Goal: Check status: Check status

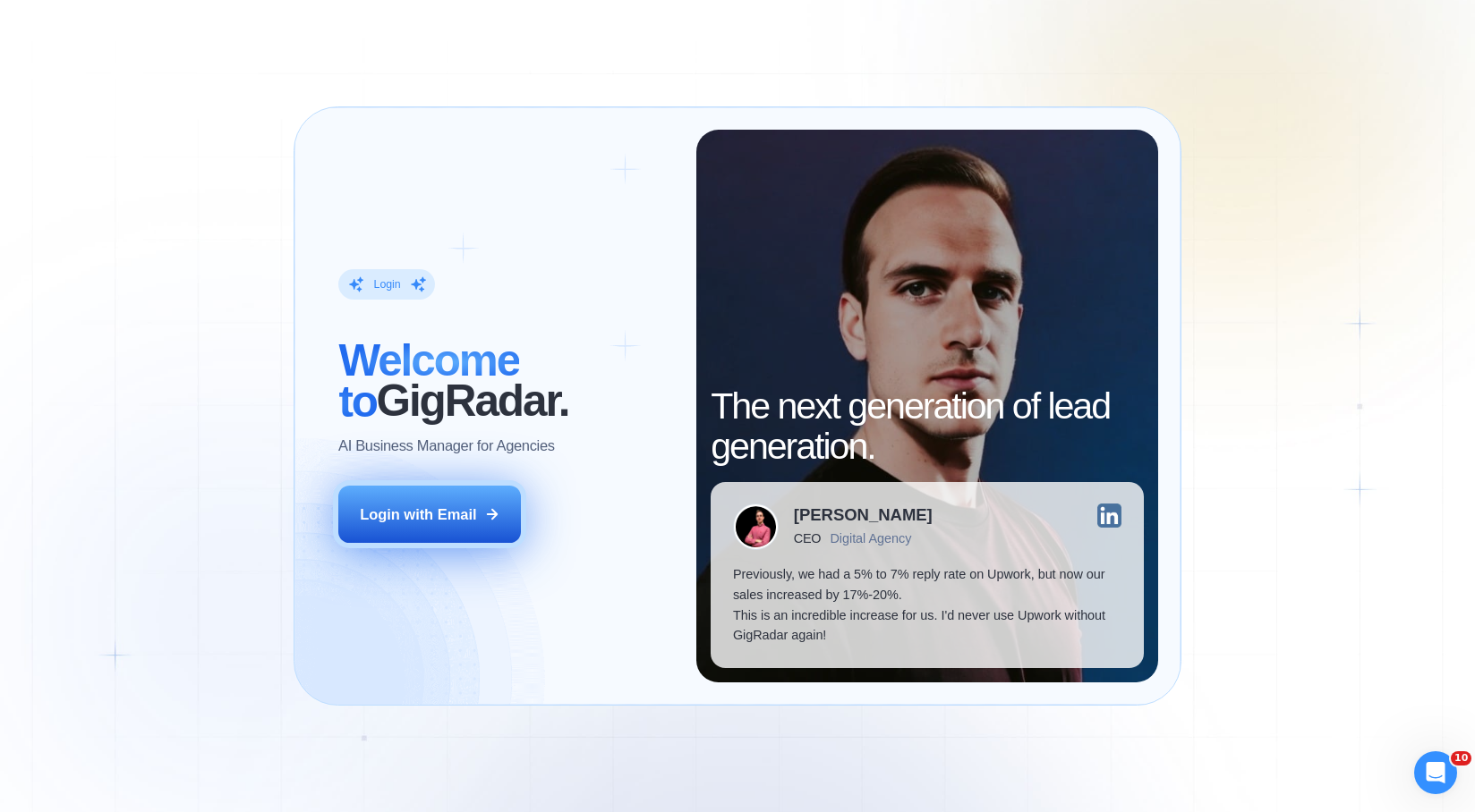
click at [367, 524] on button "Login with Email" at bounding box center [429, 514] width 182 height 57
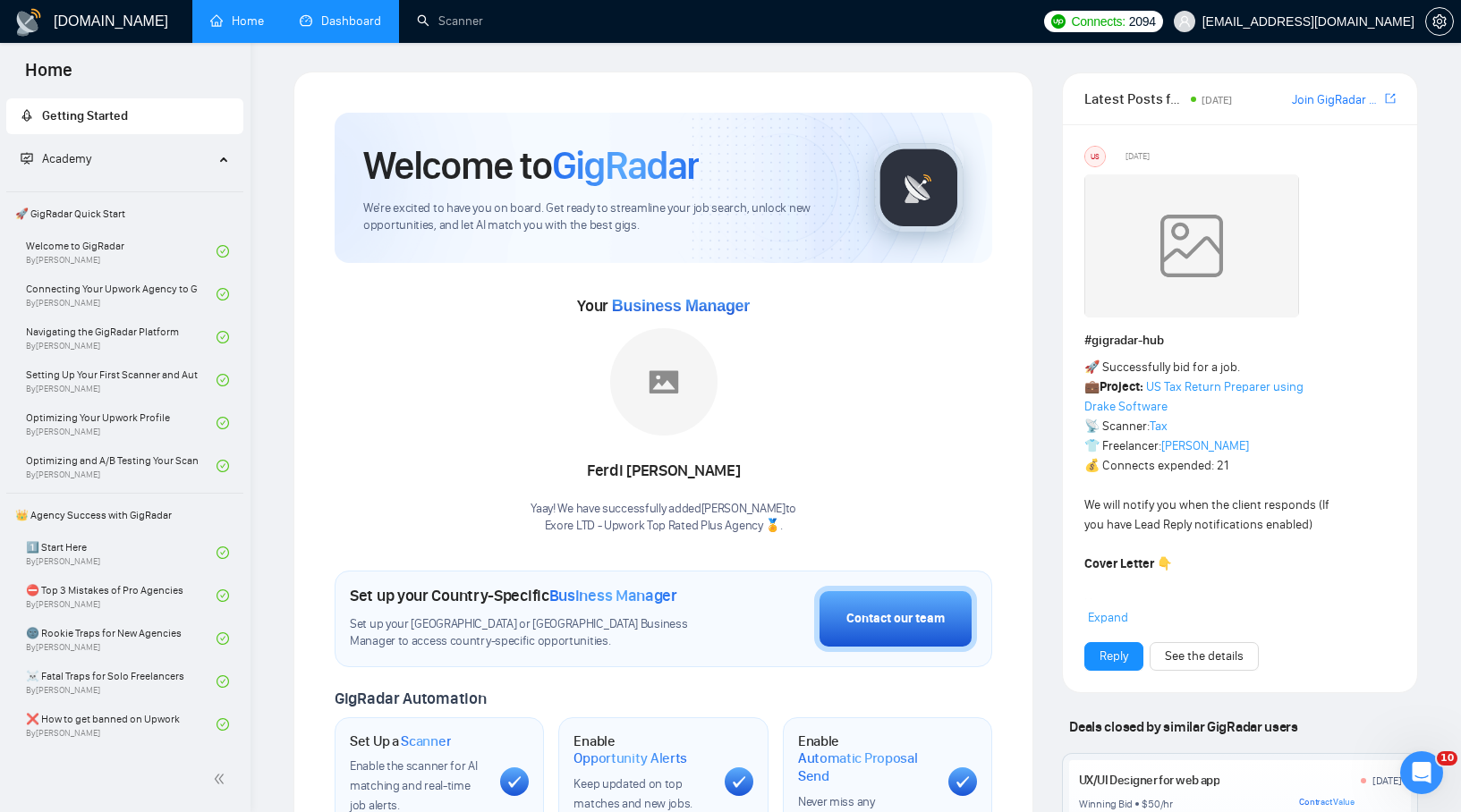
click at [321, 13] on link "Dashboard" at bounding box center [340, 21] width 82 height 15
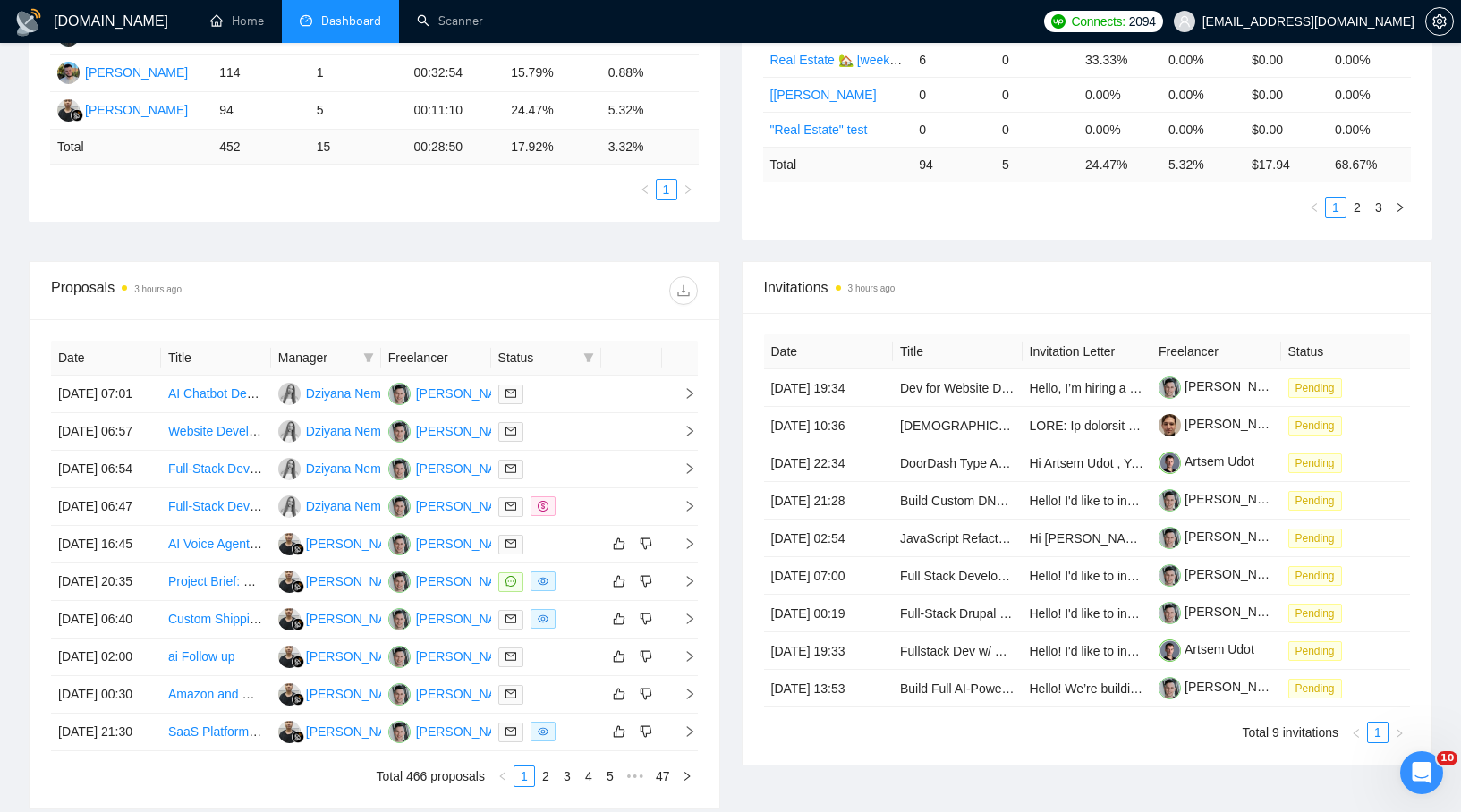
scroll to position [478, 0]
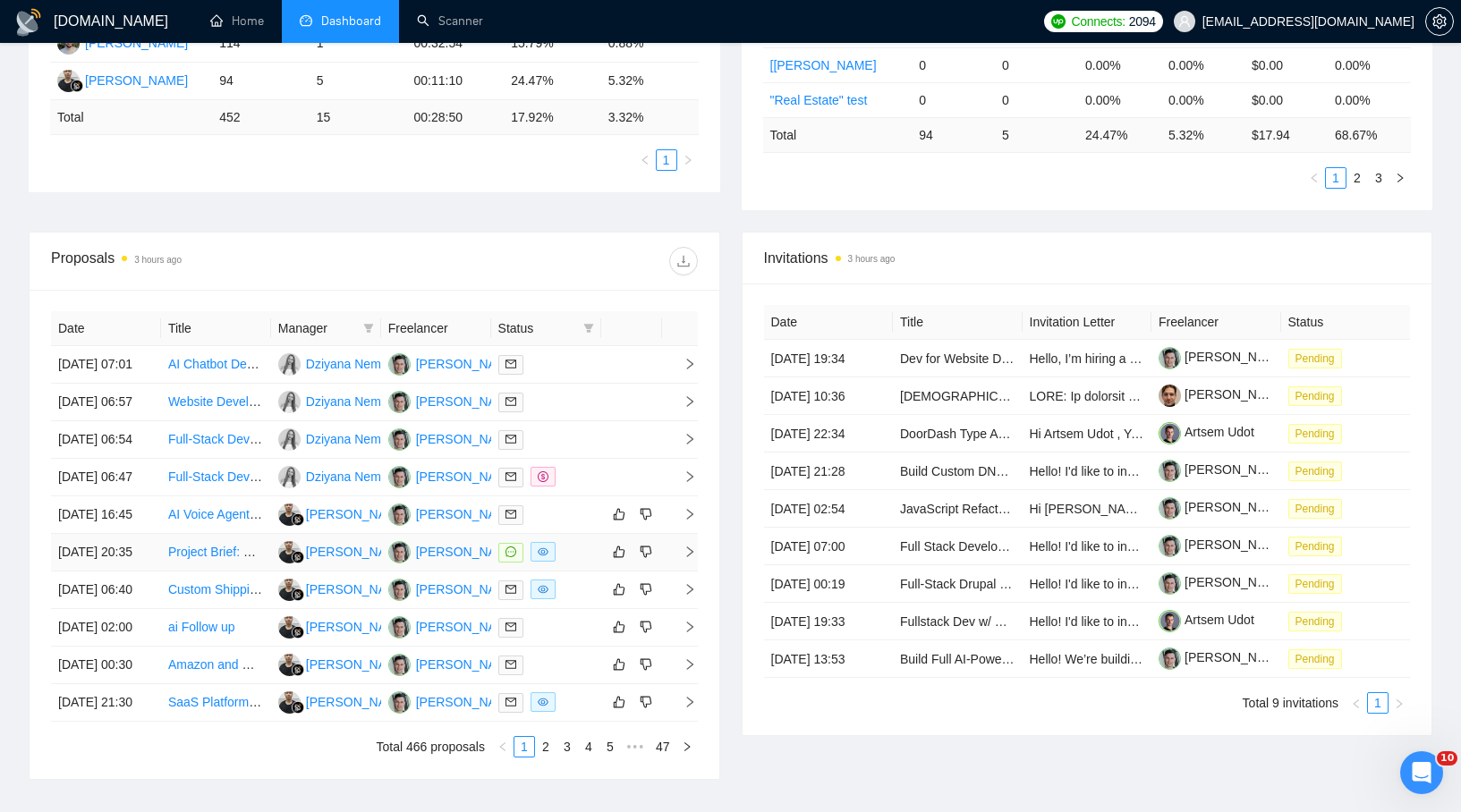
click at [565, 563] on div at bounding box center [546, 552] width 96 height 21
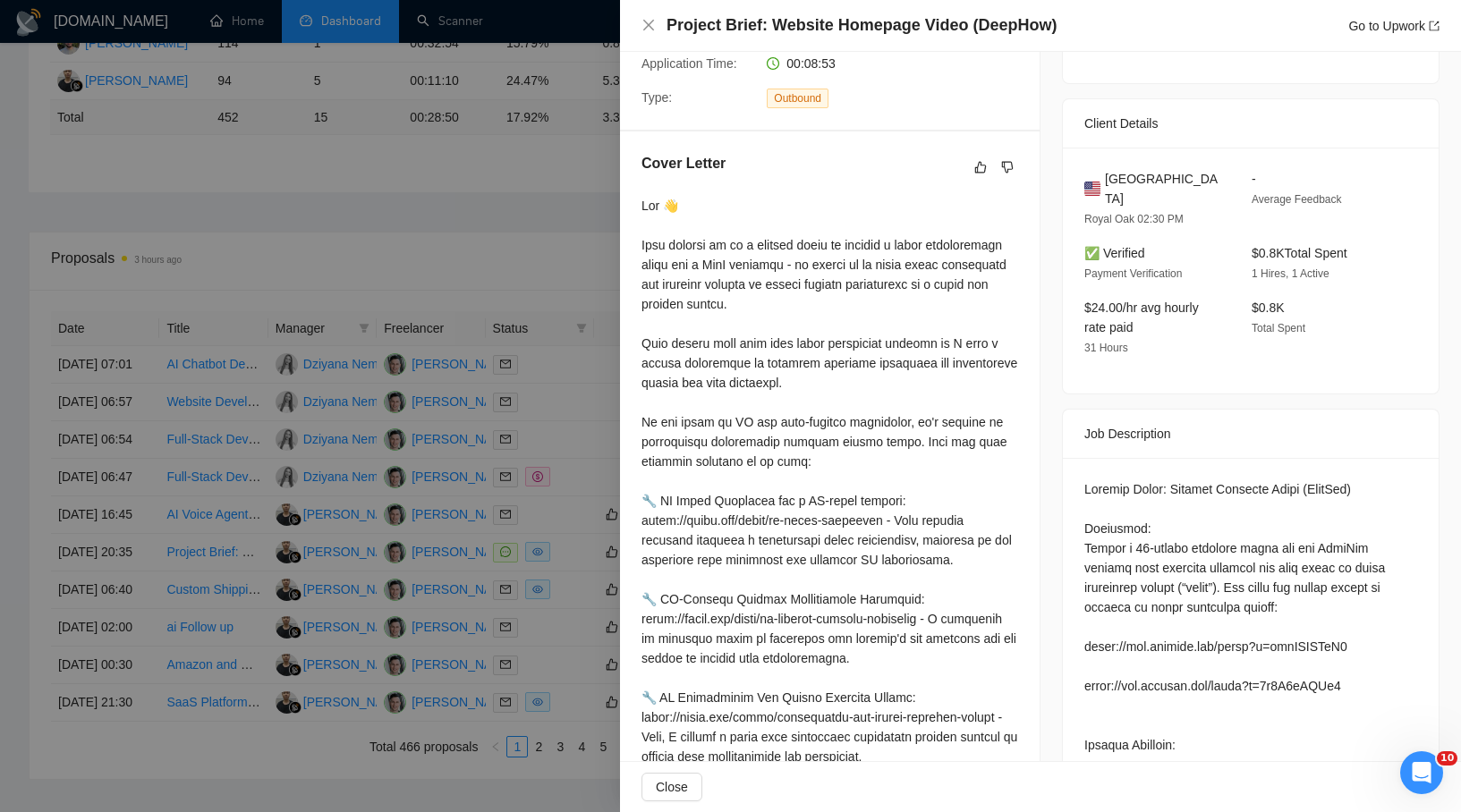
scroll to position [602, 0]
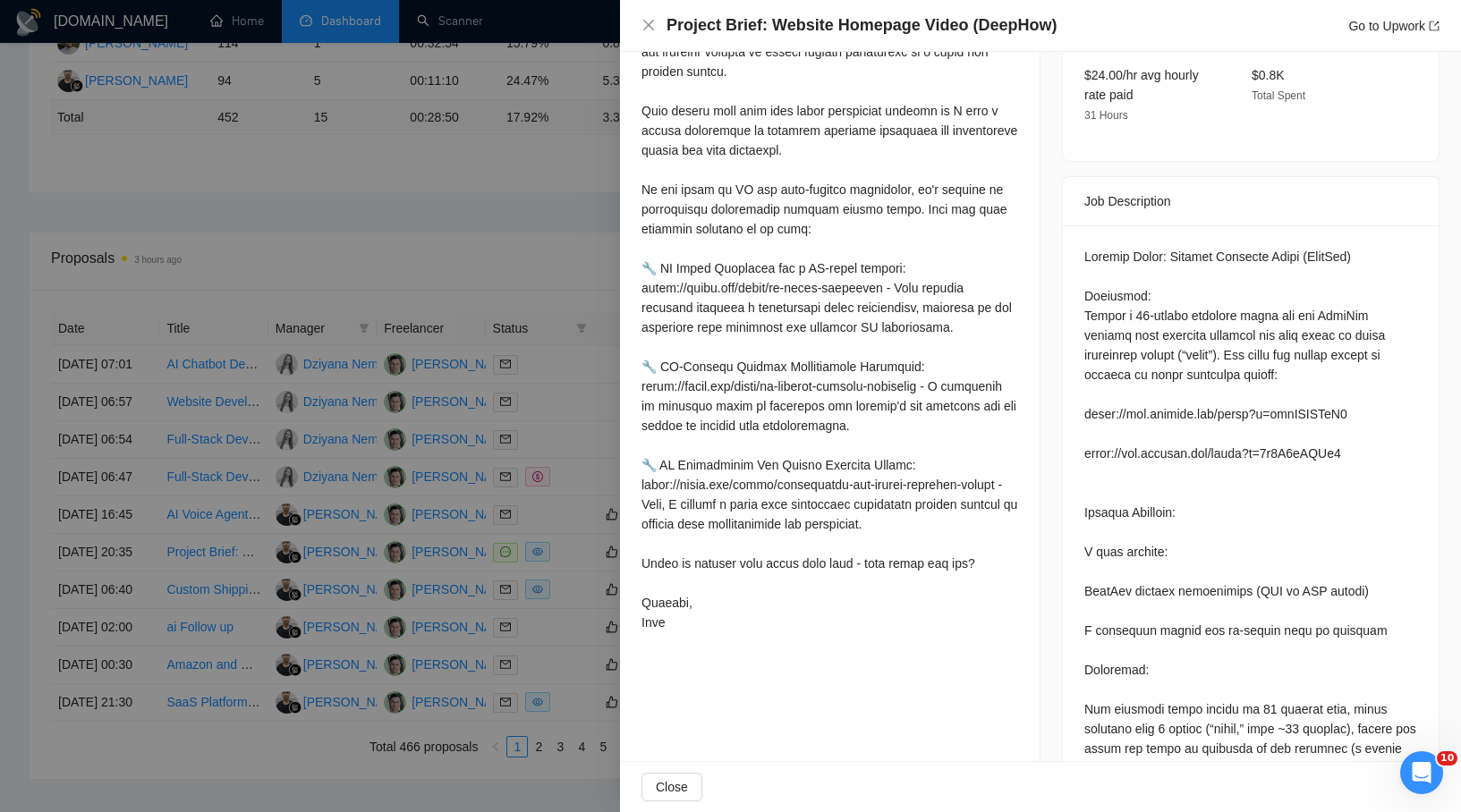
click at [1052, 343] on div "Job Posting Details Overview 13 Sep, 2025 20:26 Published $18 - $60 Hourly Rate…" at bounding box center [1250, 523] width 421 height 2147
click at [388, 165] on div at bounding box center [730, 406] width 1461 height 812
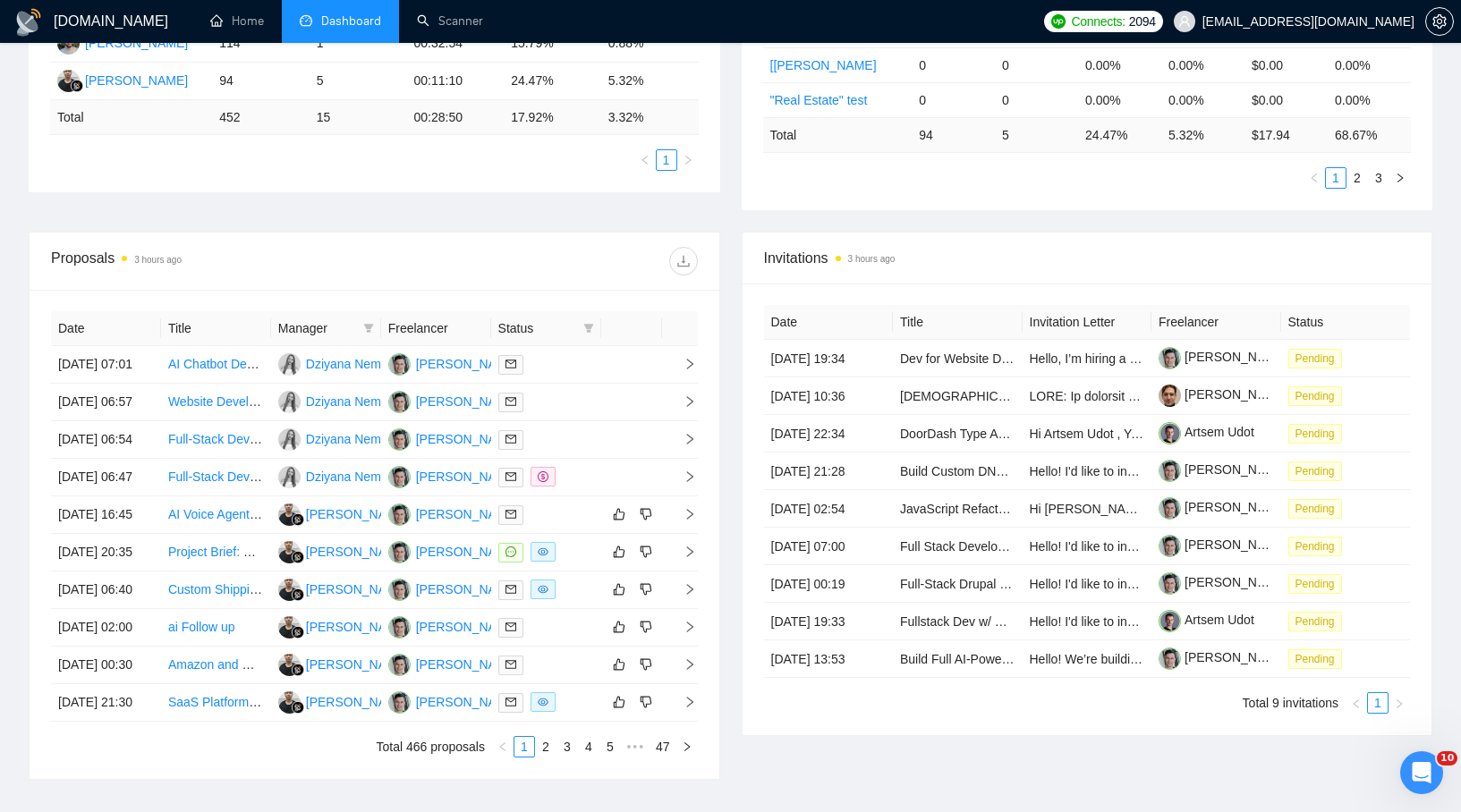
click at [469, 209] on div "Proposal Sending Stats 3 hours ago By manager By Freelancer Name Proposals Repl…" at bounding box center [730, 34] width 1425 height 396
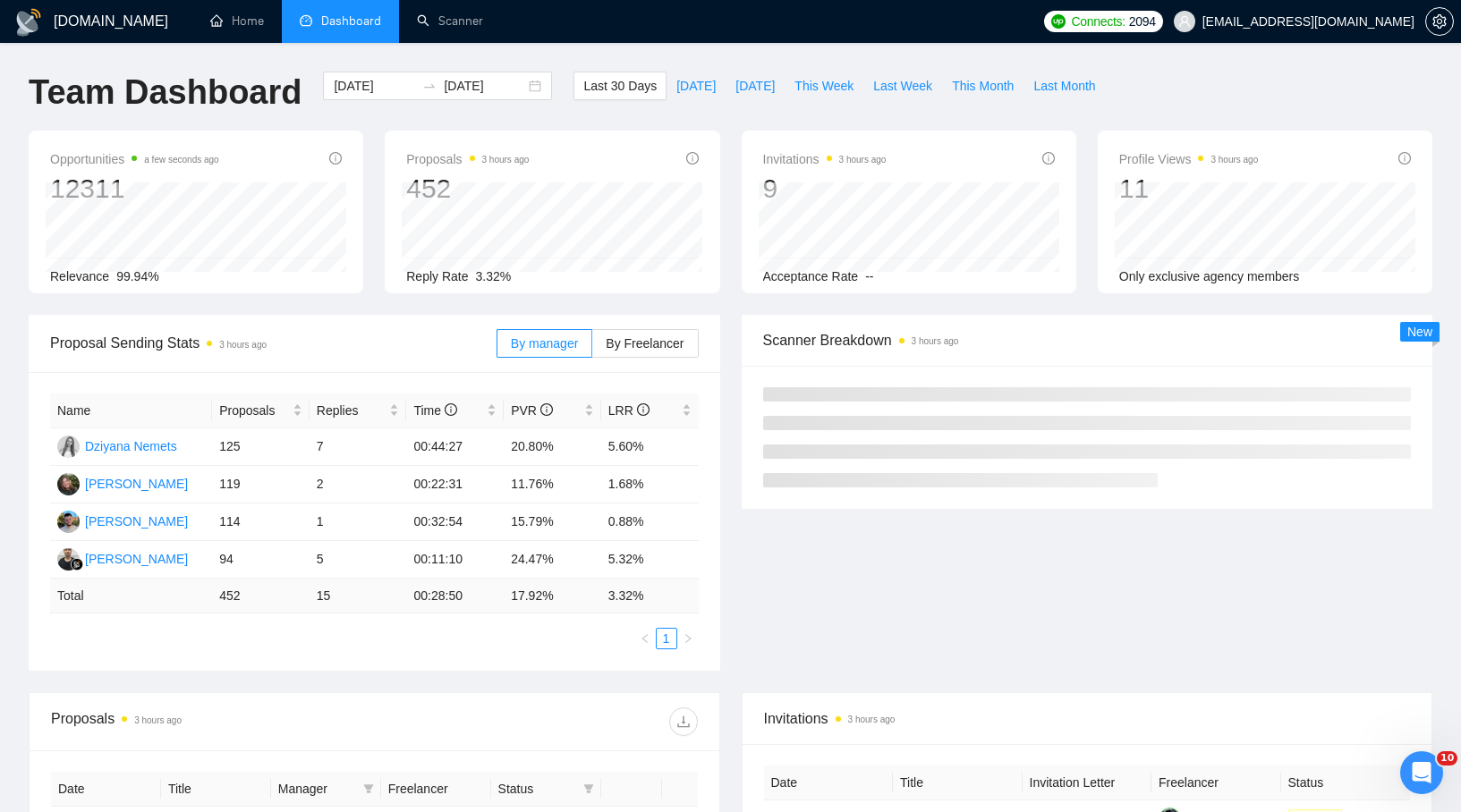
click at [377, 140] on div "Proposals 3 hours ago 452 Reply Rate 3.32%" at bounding box center [552, 212] width 356 height 162
click at [606, 88] on span "Last 30 Days" at bounding box center [620, 86] width 74 height 20
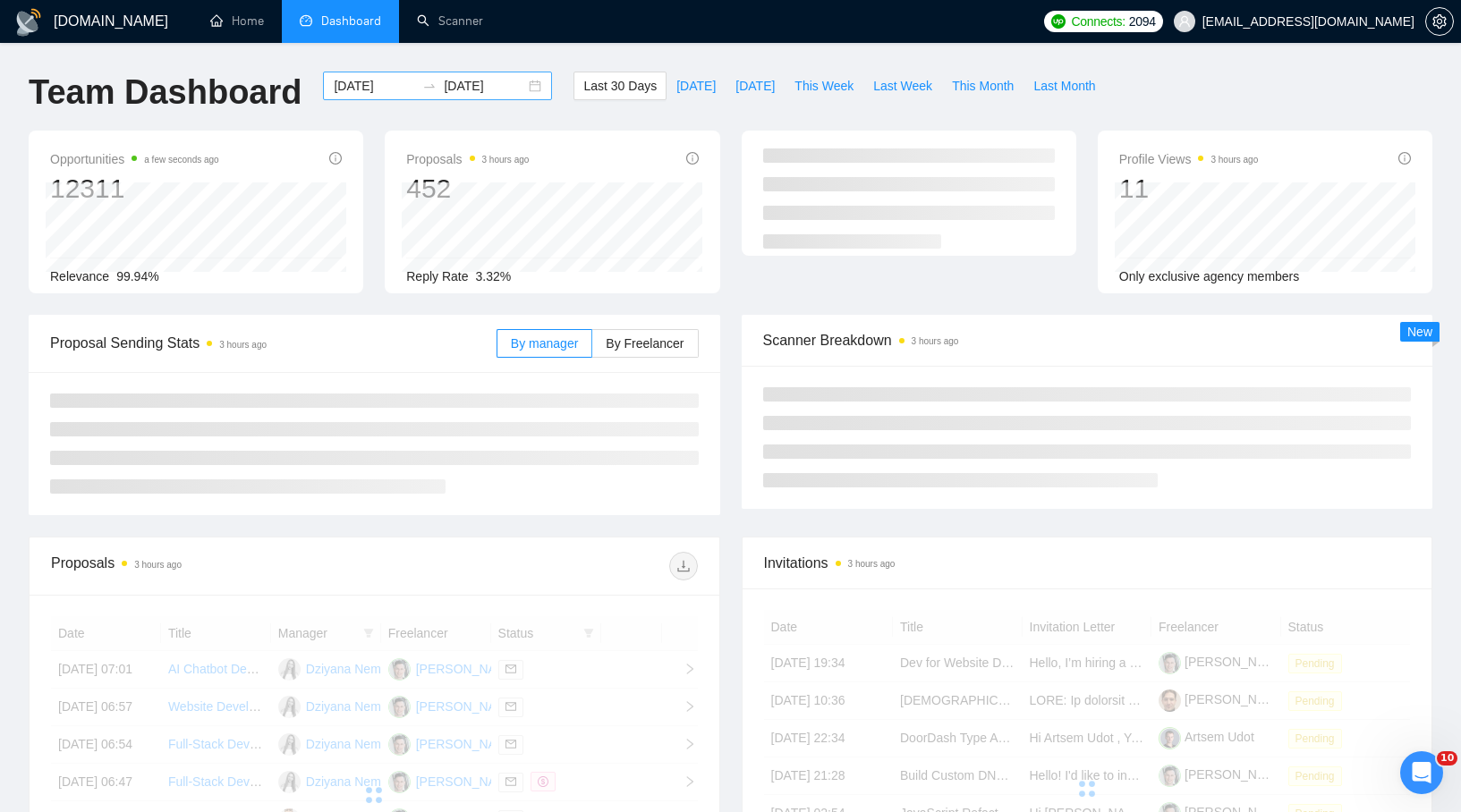
click at [421, 93] on div "[DATE] [DATE]" at bounding box center [437, 86] width 229 height 29
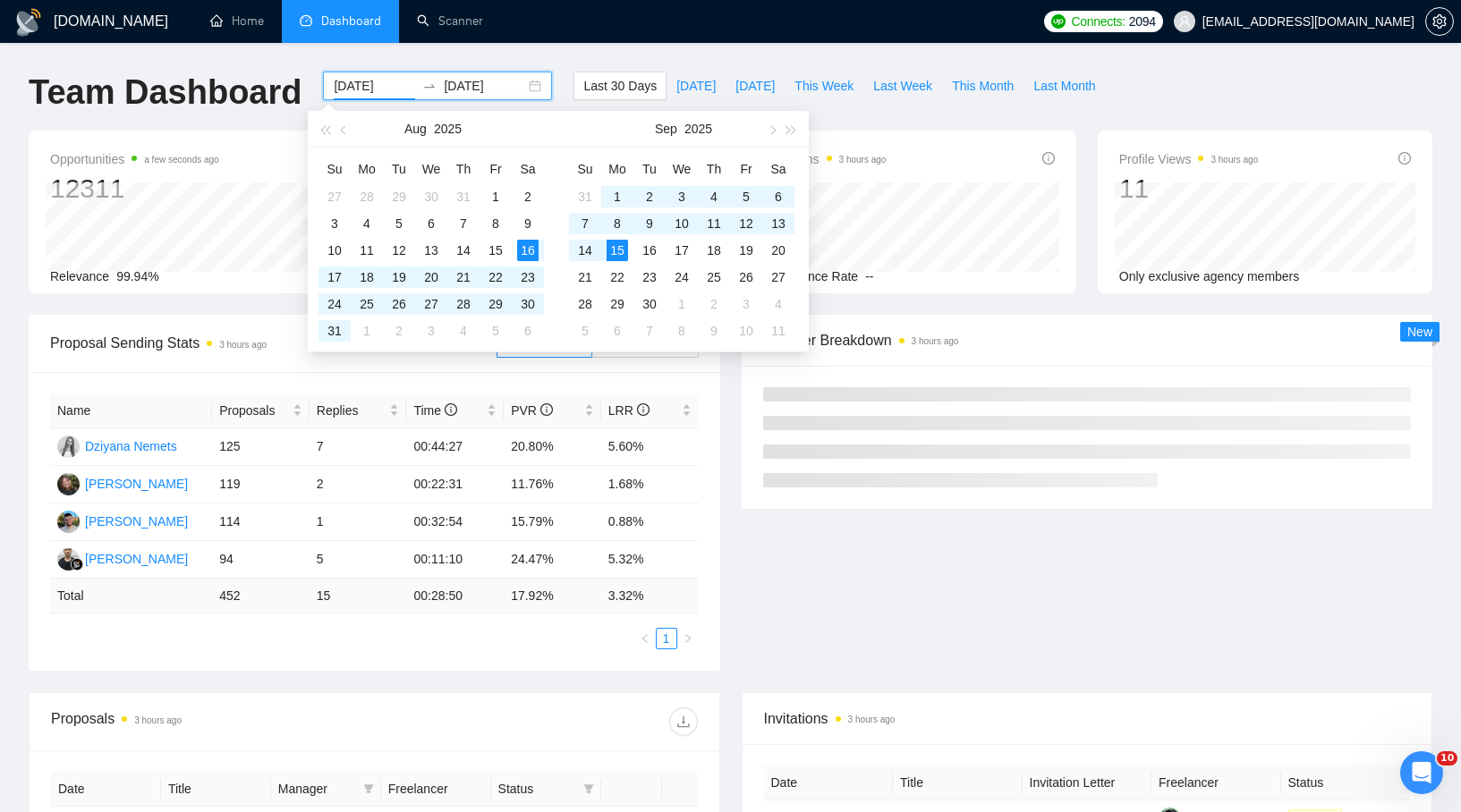
click at [395, 90] on input "[DATE]" at bounding box center [374, 86] width 82 height 20
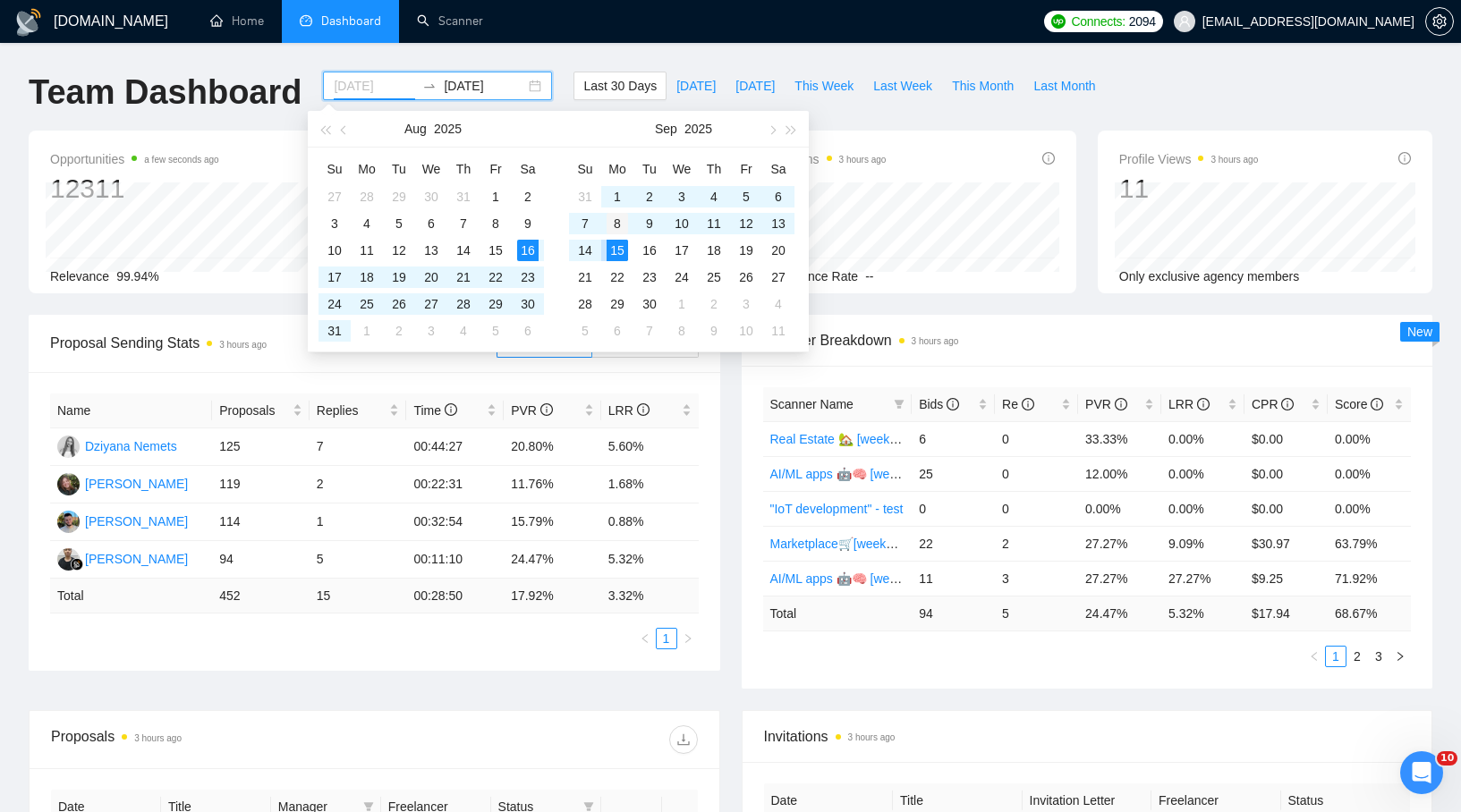
type input "[DATE]"
click at [616, 228] on div "8" at bounding box center [617, 223] width 22 height 22
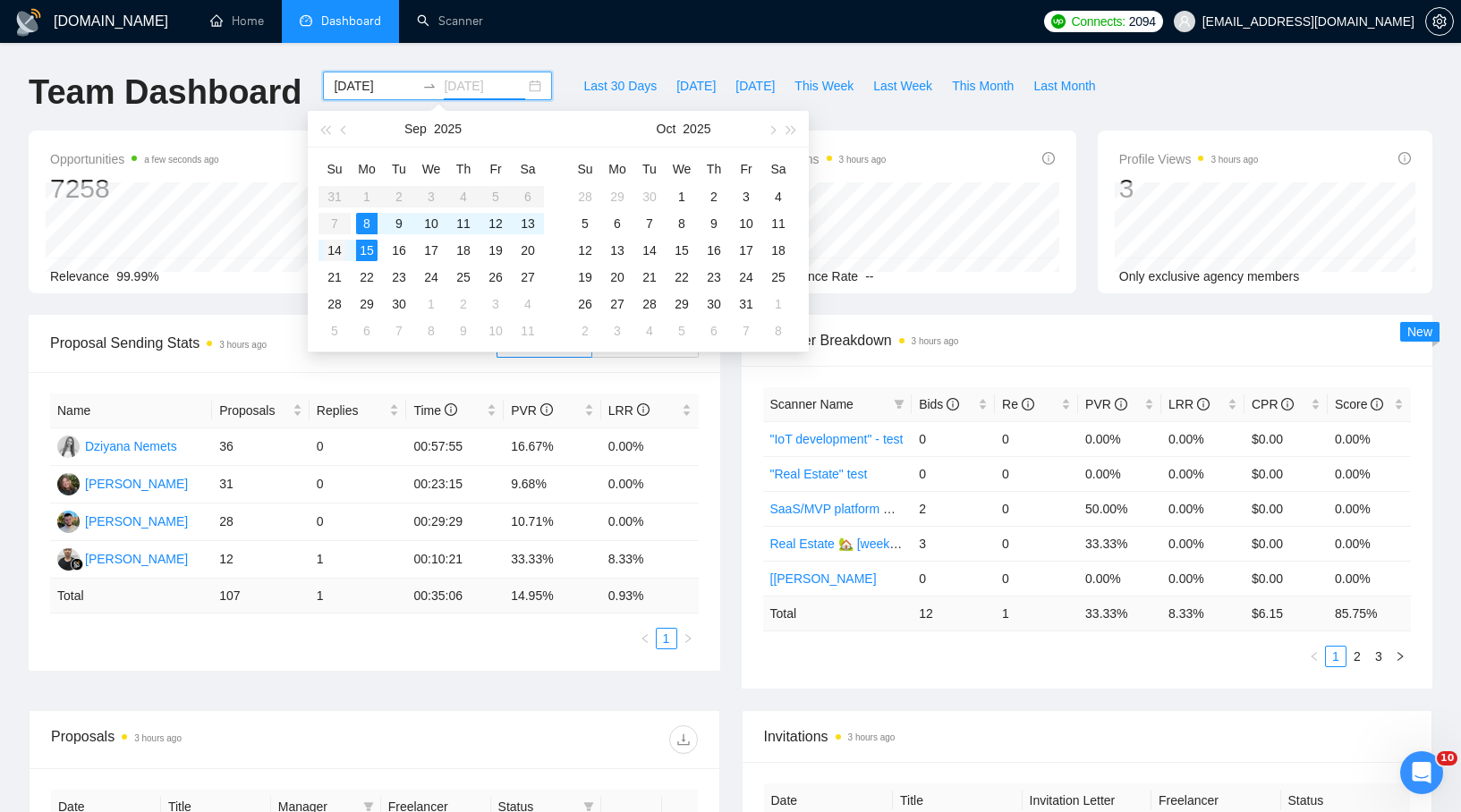
type input "[DATE]"
click at [328, 241] on div "14" at bounding box center [335, 250] width 22 height 22
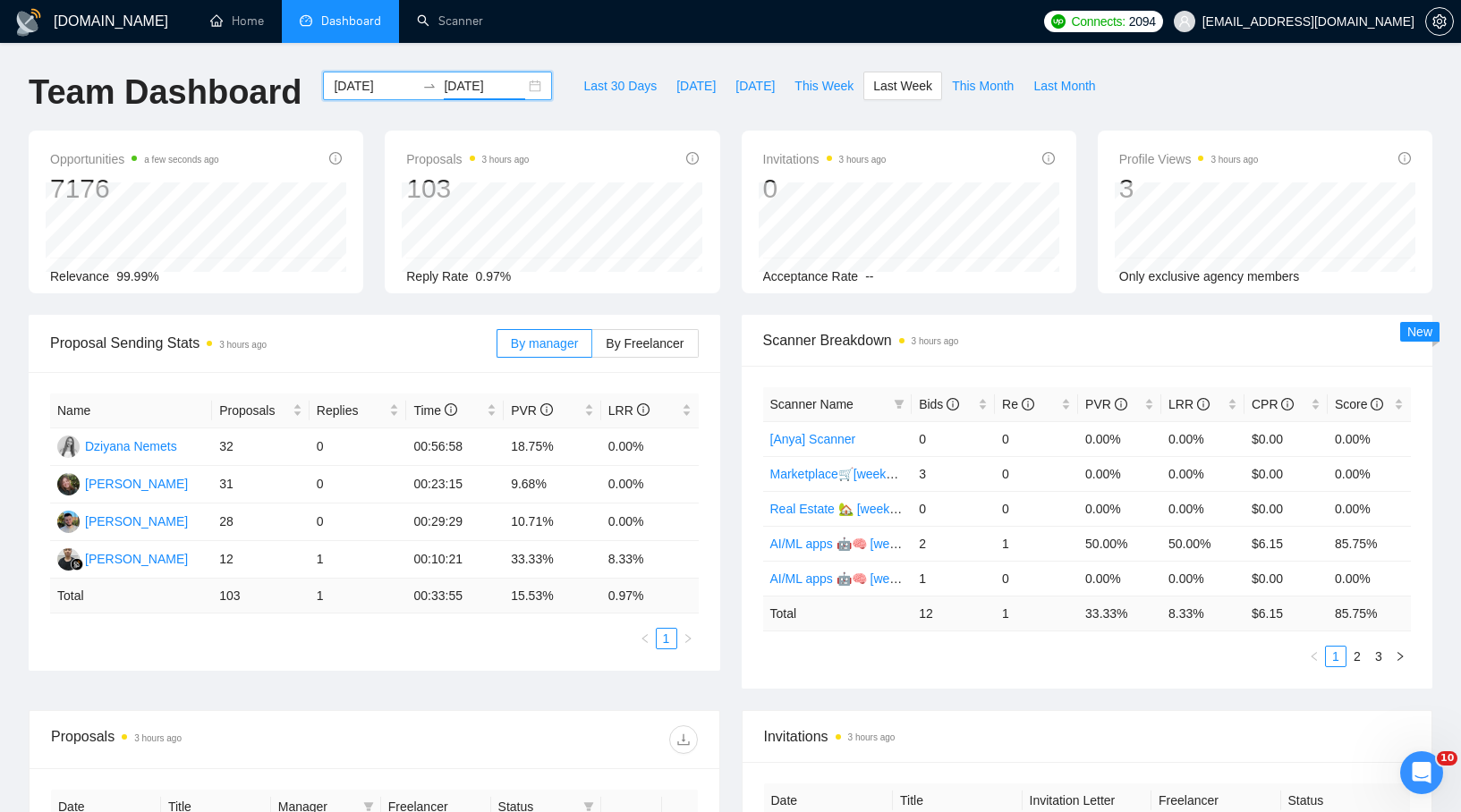
click at [363, 90] on input "[DATE]" at bounding box center [374, 86] width 82 height 20
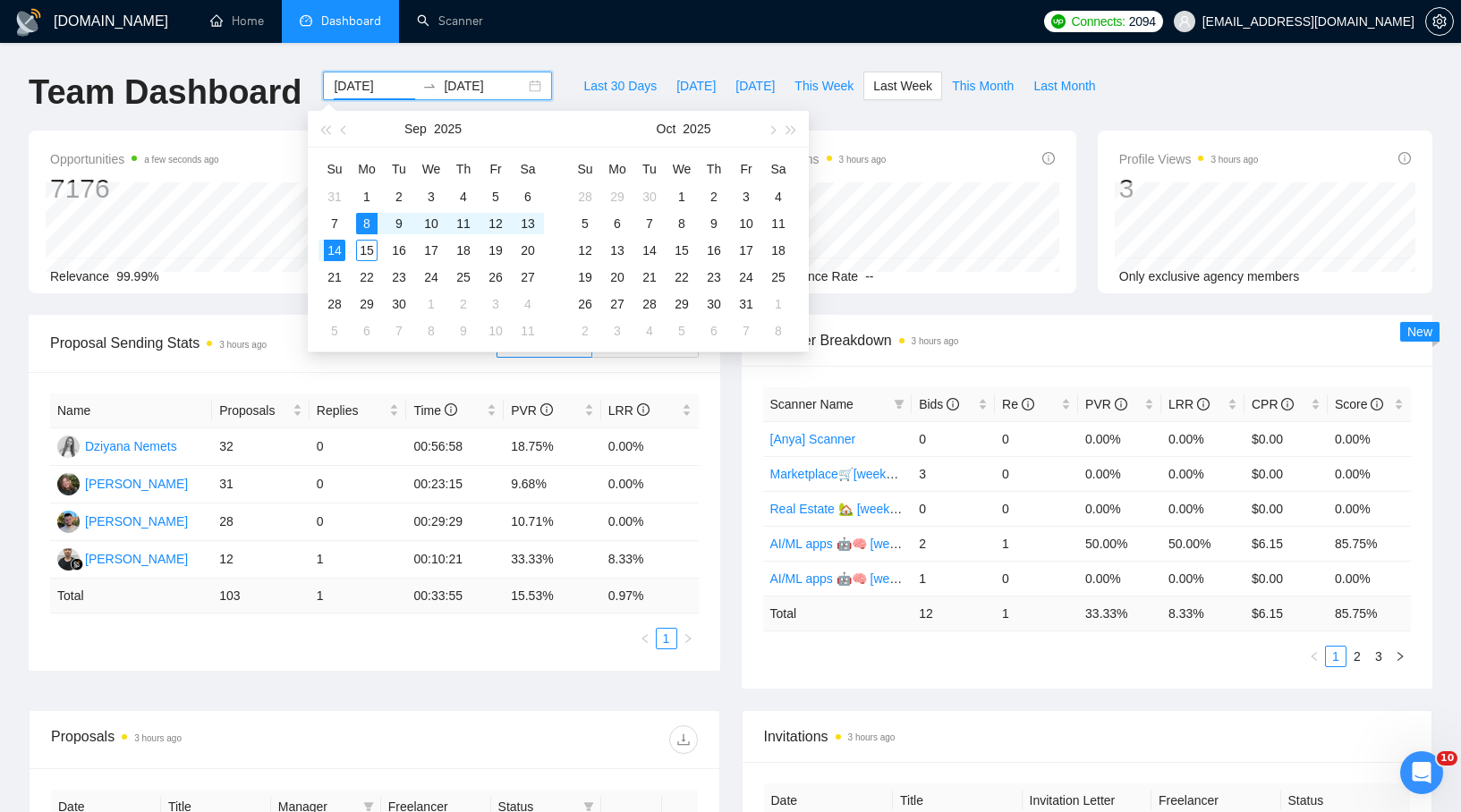
type input "[DATE]"
click at [260, 145] on div "Opportunities a few seconds ago 7176 Relevance 99.99%" at bounding box center [196, 212] width 335 height 162
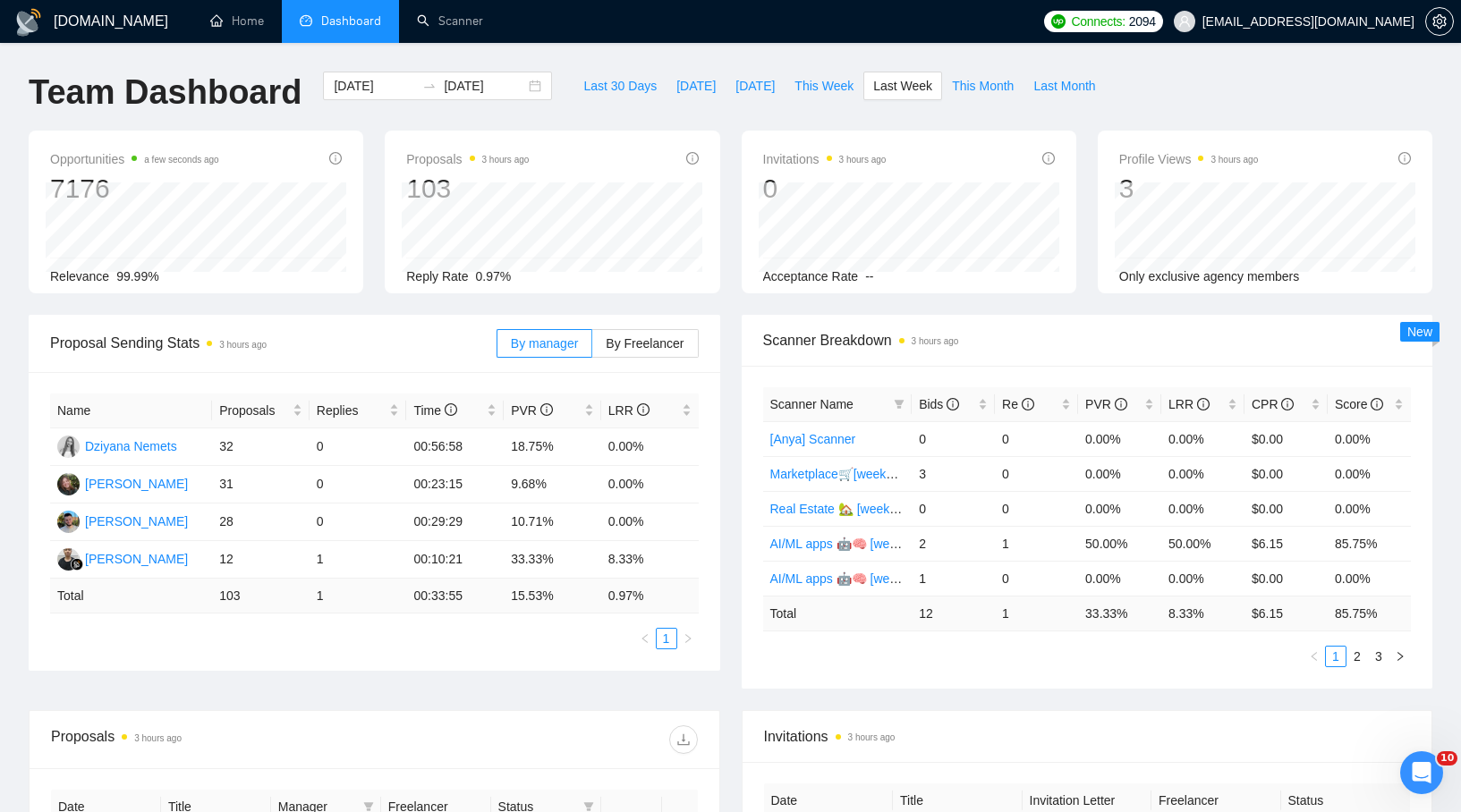
click at [366, 631] on ul "1" at bounding box center [374, 639] width 649 height 22
click at [504, 124] on div "[DATE] [DATE]" at bounding box center [437, 101] width 250 height 59
click at [619, 32] on ul "Home Dashboard Scanner" at bounding box center [610, 22] width 849 height 43
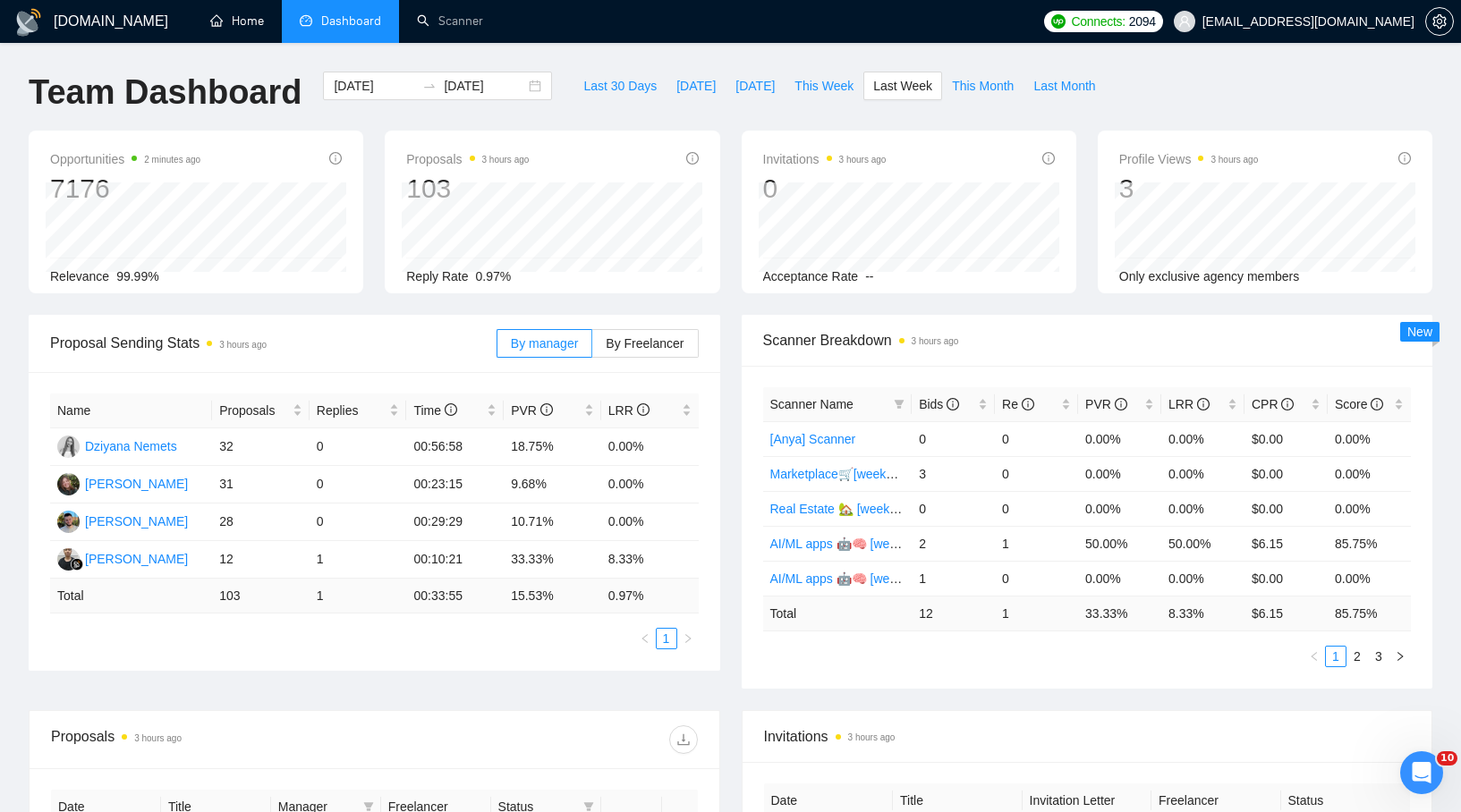
click at [599, 128] on div "Last 30 Days [DATE] [DATE] This Week Last Week This Month Last Month" at bounding box center [839, 101] width 553 height 59
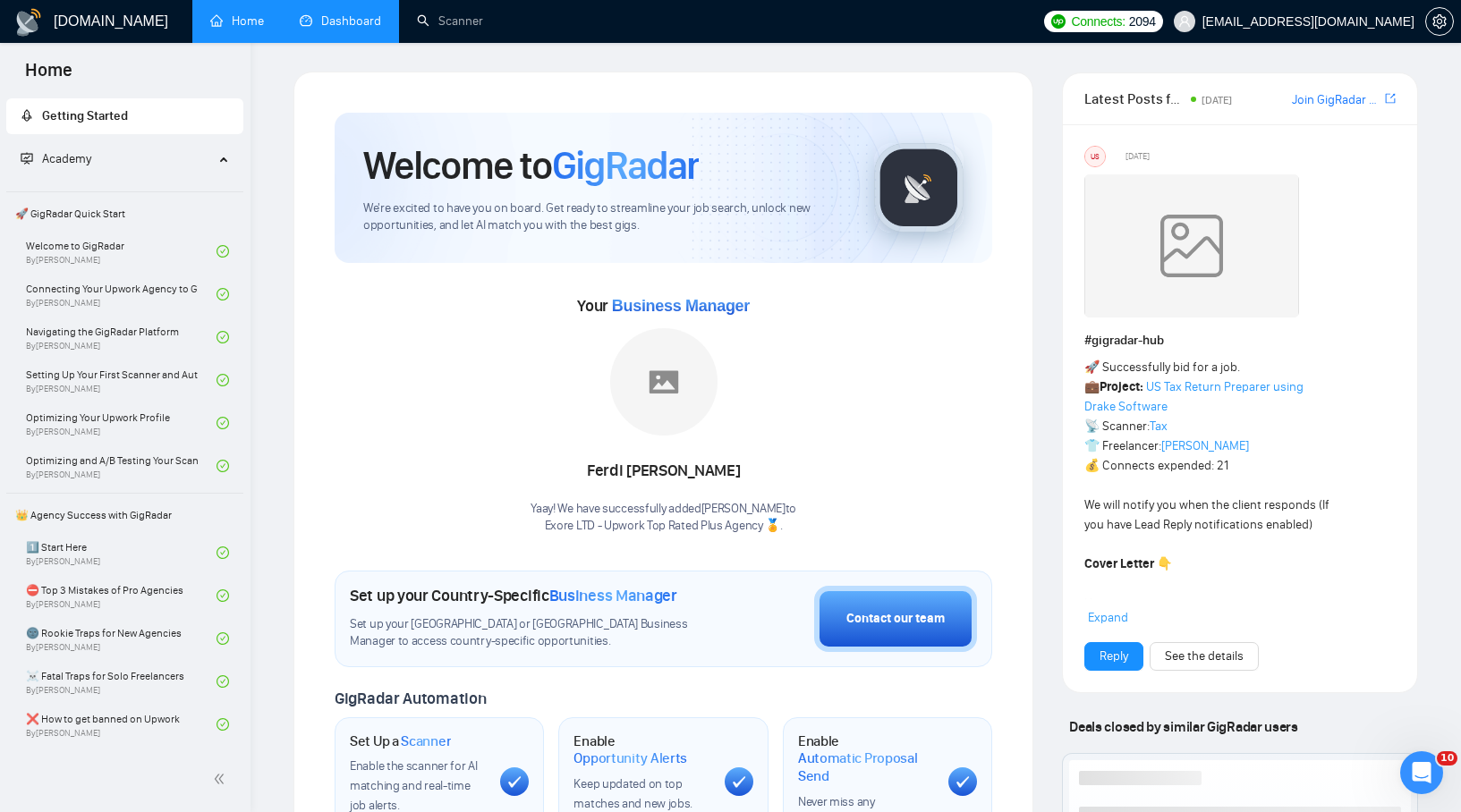
click at [338, 26] on link "Dashboard" at bounding box center [340, 21] width 82 height 15
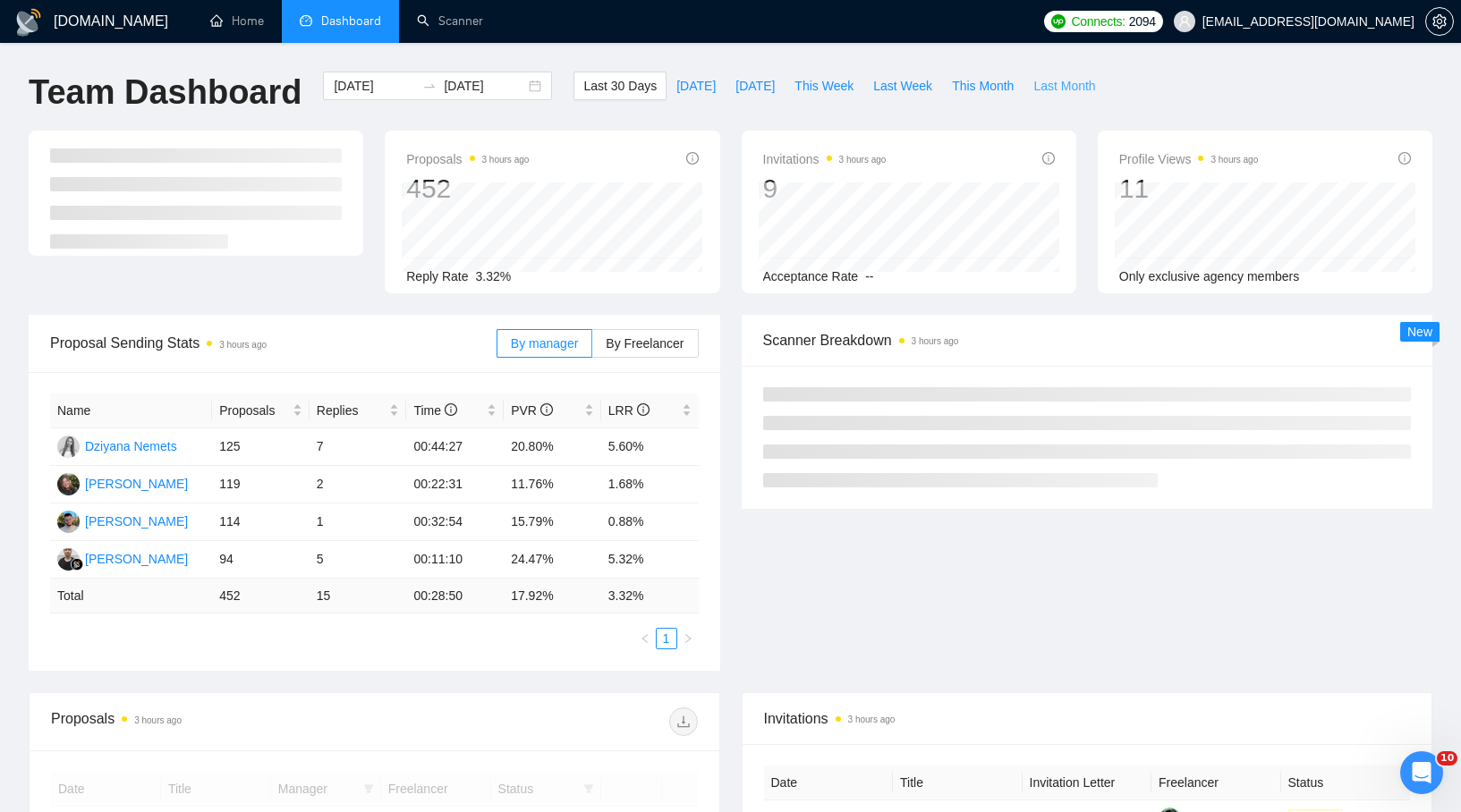
click at [1080, 83] on span "Last Month" at bounding box center [1063, 86] width 62 height 20
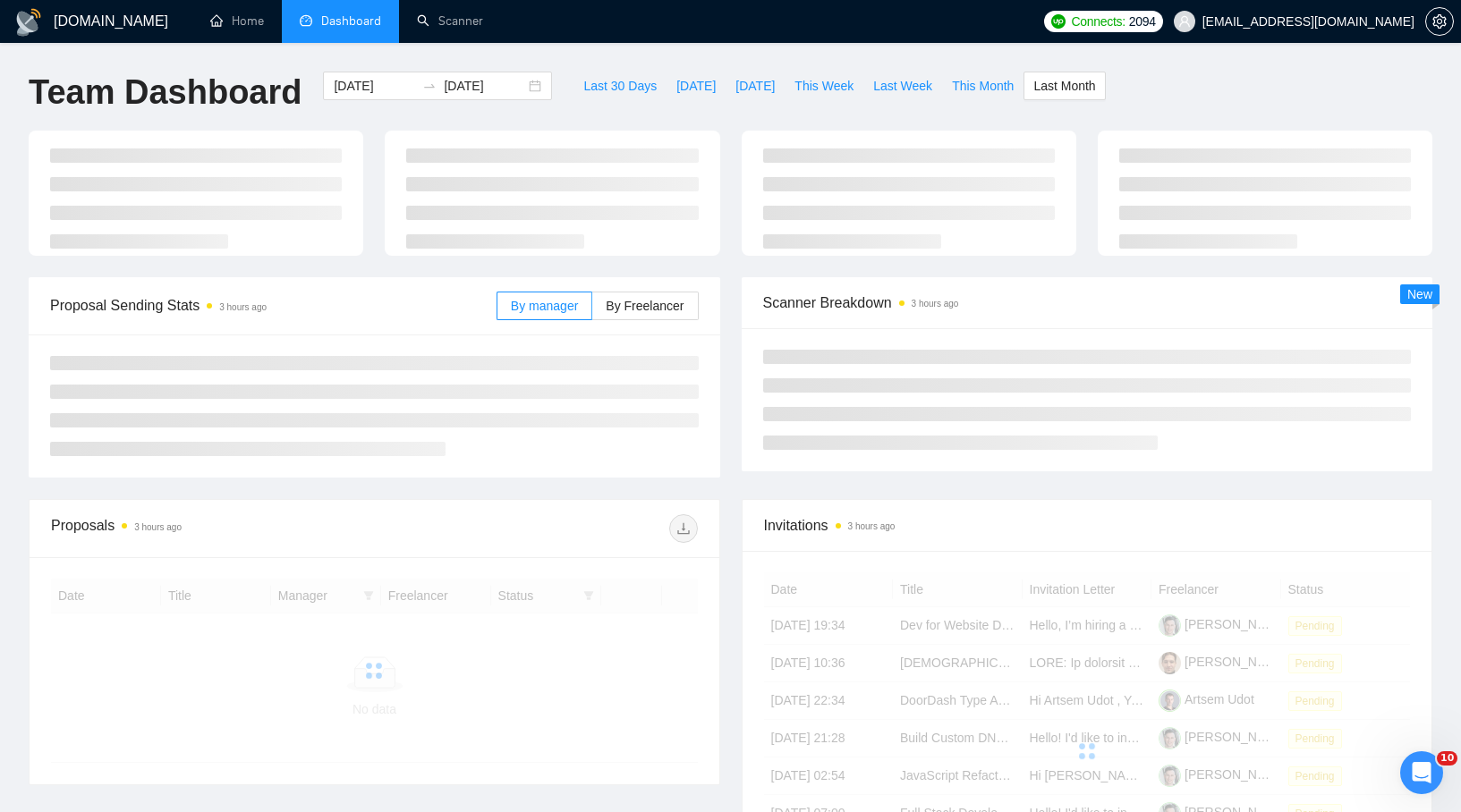
type input "2025-08-01"
type input "2025-08-31"
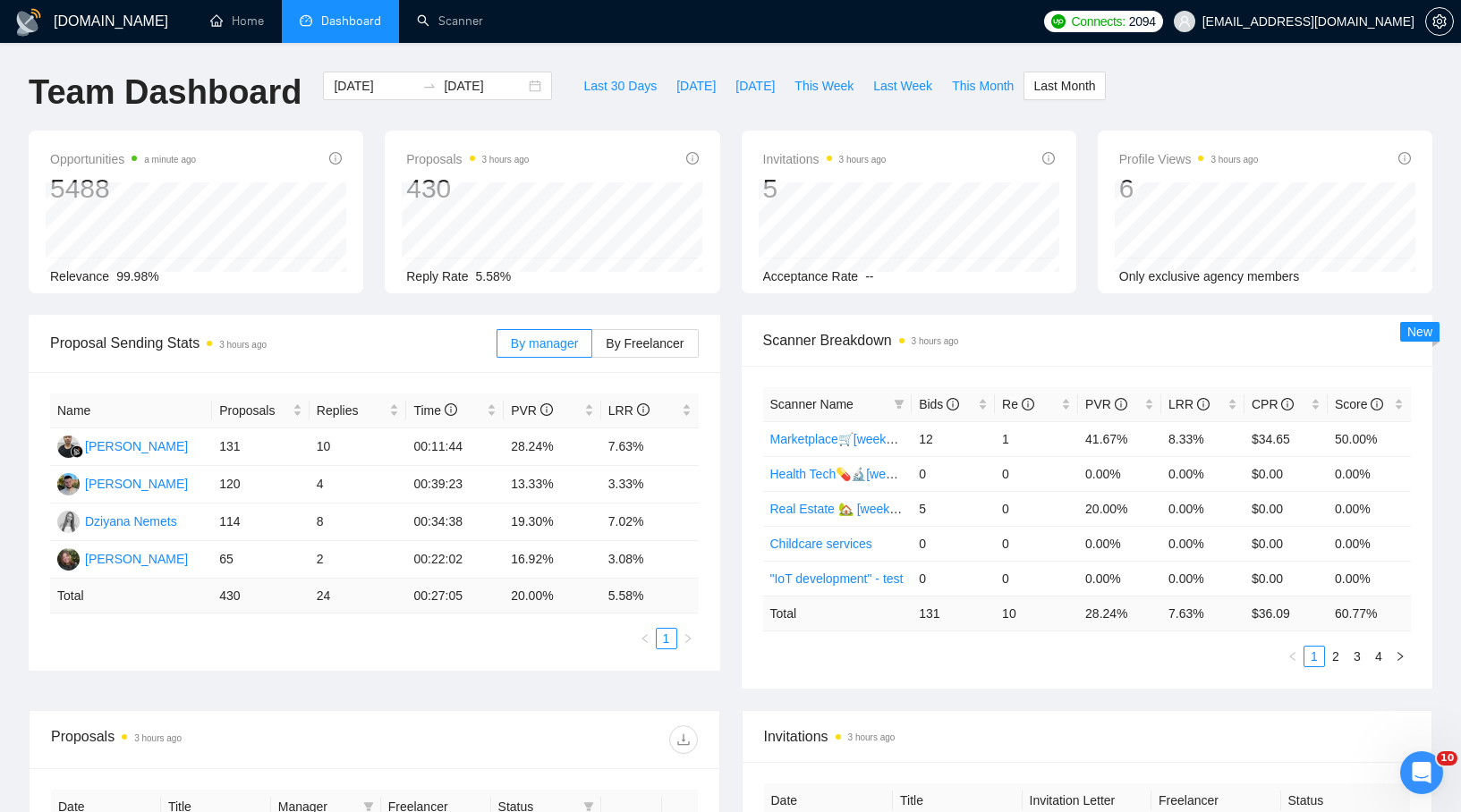
click at [535, 108] on div "2025-08-01 2025-08-31" at bounding box center [437, 101] width 250 height 59
